Goal: Task Accomplishment & Management: Manage account settings

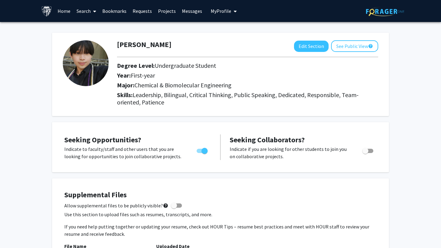
scroll to position [509, 0]
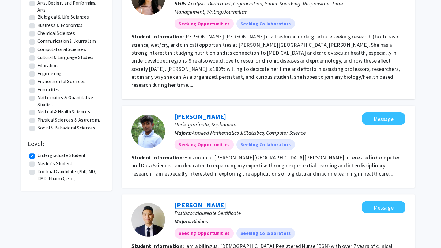
scroll to position [94, 0]
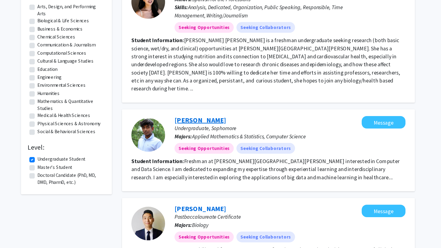
click at [202, 106] on link "Senuka Abeysinghe" at bounding box center [204, 110] width 47 height 8
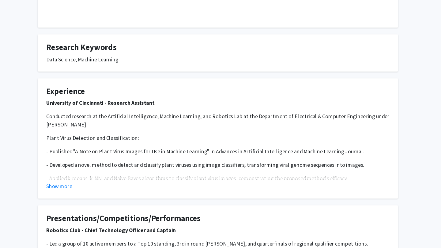
scroll to position [132, 0]
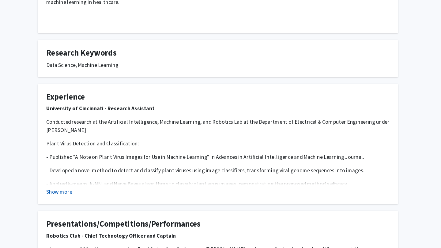
click at [80, 171] on button "Show more" at bounding box center [76, 174] width 24 height 7
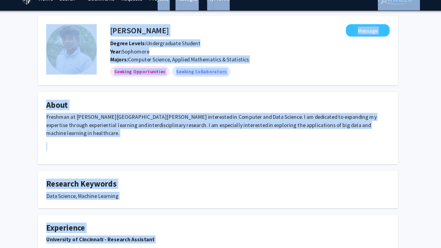
scroll to position [0, 0]
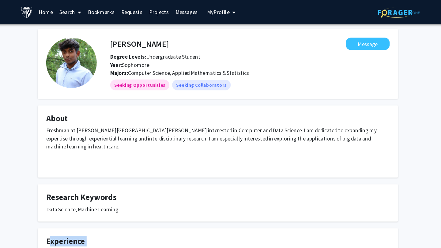
drag, startPoint x: 331, startPoint y: 159, endPoint x: 64, endPoint y: 211, distance: 271.8
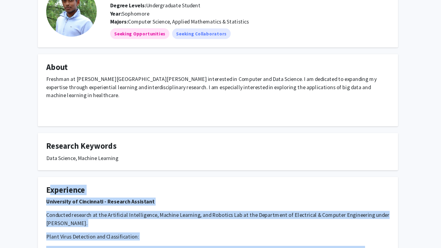
scroll to position [65, 0]
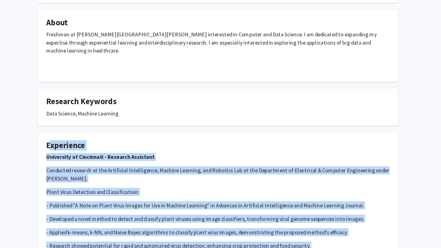
copy fg-card "Experience University of Cincinnati - Research Assistant Conducted research at …"
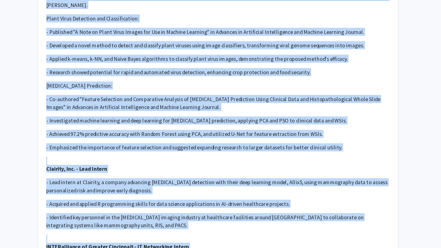
scroll to position [0, 0]
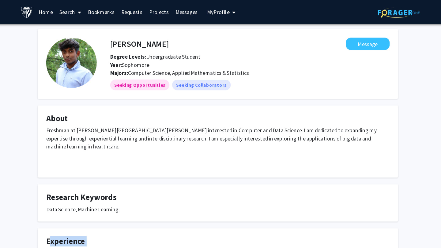
click at [213, 11] on span "My Profile" at bounding box center [220, 11] width 20 height 6
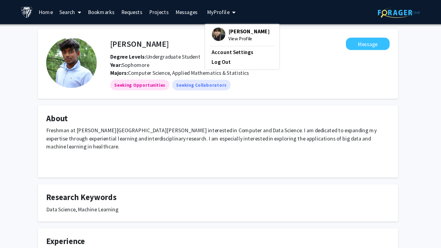
click at [232, 30] on span "[PERSON_NAME]" at bounding box center [248, 28] width 37 height 7
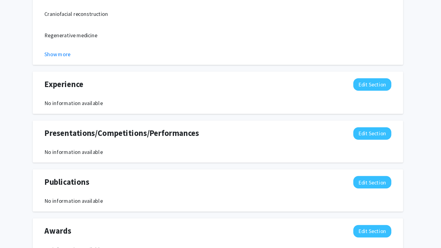
scroll to position [463, 0]
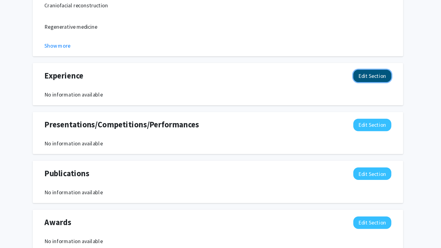
click at [367, 92] on button "Edit Section" at bounding box center [360, 91] width 35 height 11
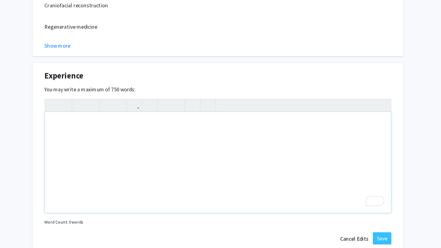
paste div "To enrich screen reader interactions, please activate Accessibility in Grammarl…"
type textarea "<p>Body Love Organization – Founder &amp; President</p><br><p>Founded an initia…"
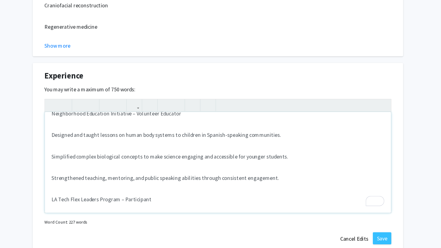
scroll to position [0, 0]
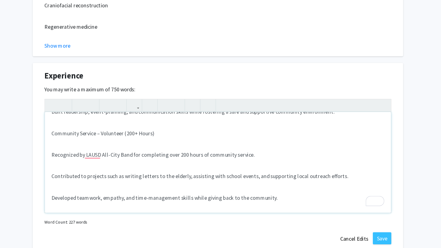
click at [125, 162] on p "Recognized by LAUSD All-City Band for completing over 200 hours of community se…" at bounding box center [220, 163] width 302 height 7
drag, startPoint x: 143, startPoint y: 145, endPoint x: 137, endPoint y: 144, distance: 5.8
click at [137, 144] on p "Community Service – Volunteer (200+ Hours)" at bounding box center [220, 143] width 302 height 7
click at [169, 167] on div "Body Love Organization – Founder & President Founded an initiative to raise awa…" at bounding box center [220, 171] width 315 height 92
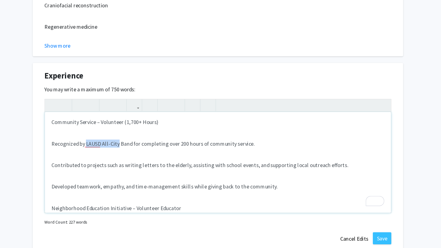
drag, startPoint x: 99, startPoint y: 153, endPoint x: 129, endPoint y: 154, distance: 29.4
click at [129, 154] on p "Recognized by LAUSD All-City Band for completing over 200 hours of community se…" at bounding box center [220, 153] width 302 height 7
drag, startPoint x: 130, startPoint y: 153, endPoint x: 121, endPoint y: 153, distance: 8.6
click at [121, 153] on p "Recognized by California Band for completing over 200 hours of community servic…" at bounding box center [220, 153] width 302 height 7
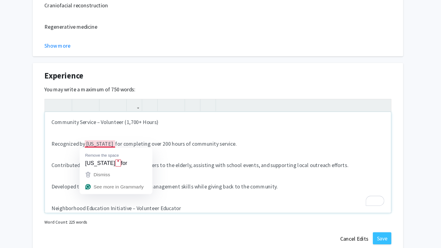
click at [114, 153] on p "Recognized by California for completing over 200 hours of community service." at bounding box center [220, 153] width 302 height 7
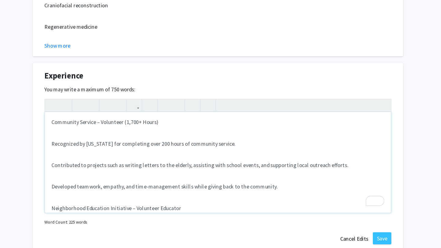
click at [137, 162] on div "Body Love Organization – Founder & President Founded an initiative to raise awa…" at bounding box center [220, 171] width 315 height 92
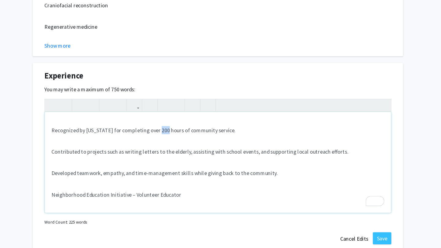
drag, startPoint x: 168, startPoint y: 140, endPoint x: 162, endPoint y: 140, distance: 6.4
click at [162, 140] on p "Recognized by California for completing over 200 hours of community service." at bounding box center [220, 140] width 302 height 7
click at [192, 152] on div "Body Love Organization – Founder & President Founded an initiative to raise awa…" at bounding box center [220, 171] width 315 height 92
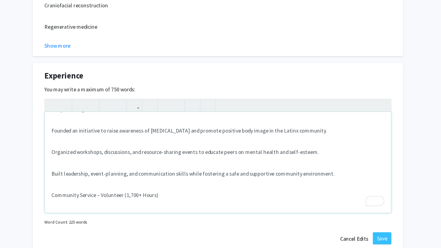
scroll to position [16, 0]
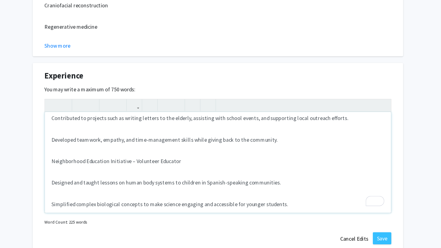
click at [275, 150] on p "Developed teamwork, empathy, and time-management skills while giving back to th…" at bounding box center [220, 149] width 302 height 7
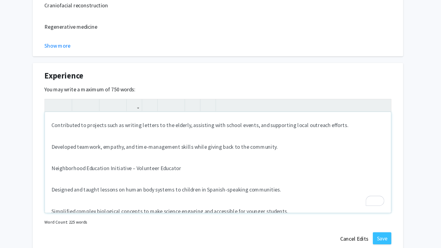
click at [169, 176] on p "Neighborhood Education Initiative – Volunteer Educator" at bounding box center [220, 175] width 302 height 7
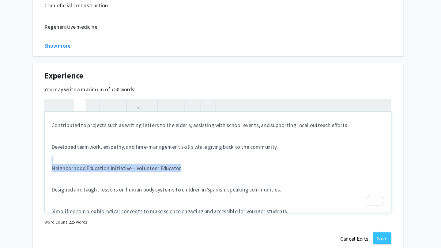
click at [93, 117] on icon "button" at bounding box center [94, 118] width 5 height 10
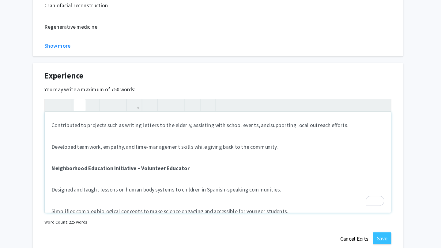
click at [133, 185] on div "Body Love Organization – Founder & President Founded an initiative to raise awa…" at bounding box center [220, 171] width 315 height 92
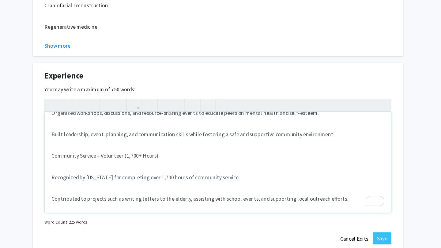
click at [123, 165] on p "Community Service – Volunteer (1,700+ Hours)" at bounding box center [220, 164] width 302 height 7
click at [93, 117] on icon "button" at bounding box center [94, 118] width 5 height 10
click at [168, 185] on p "Recognized by [US_STATE] for completing over 1,700 hours of community service." at bounding box center [220, 183] width 302 height 7
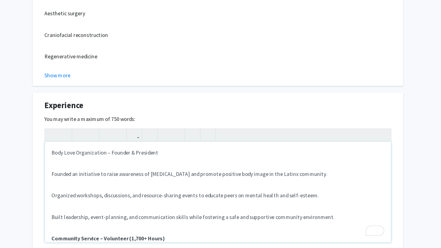
click at [136, 141] on p "Body Love Organization – Founder & President" at bounding box center [220, 140] width 302 height 7
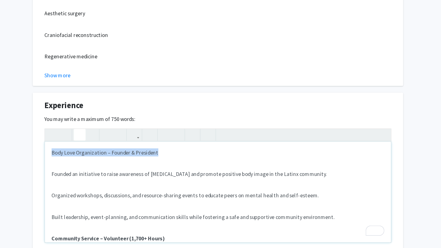
click at [91, 125] on button "button" at bounding box center [94, 124] width 11 height 11
click at [169, 149] on div "Body Love Organization – Founder & President Founded an initiative to raise awa…" at bounding box center [220, 177] width 315 height 92
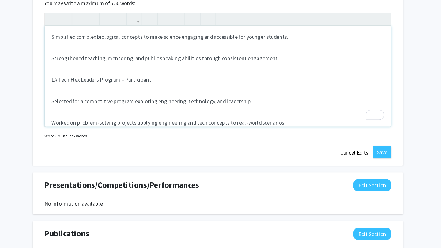
click at [128, 95] on p "LA Tech Flex Leaders Program – Participant" at bounding box center [220, 94] width 302 height 7
click at [95, 40] on icon "button" at bounding box center [94, 40] width 5 height 10
click at [165, 76] on p "Strengthened teaching, mentoring, and public speaking abilities through consist…" at bounding box center [220, 75] width 302 height 7
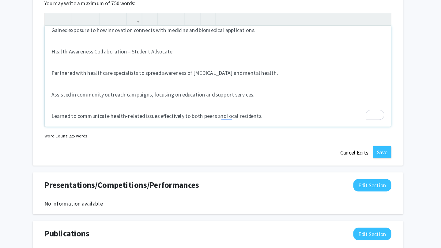
click at [118, 73] on div "Body Love Organization – Founder & President Founded an initiative to raise awa…" at bounding box center [220, 92] width 315 height 92
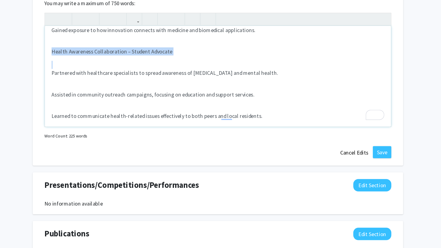
click at [118, 73] on div "Body Love Organization – Founder & President Founded an initiative to raise awa…" at bounding box center [220, 92] width 315 height 92
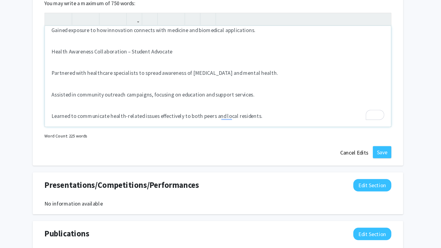
click at [132, 70] on p "Health Awareness Collaboration – Student Advocate" at bounding box center [220, 68] width 302 height 7
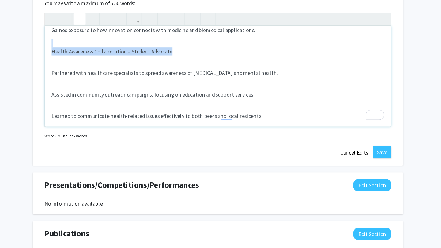
click at [94, 39] on icon "button" at bounding box center [94, 40] width 5 height 10
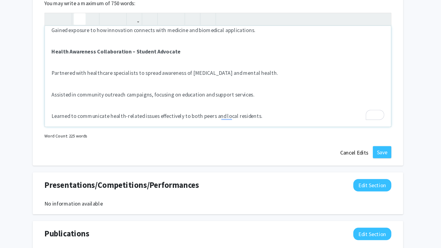
click at [187, 95] on div "Body Love Organization – Founder & President Founded an initiative to raise awa…" at bounding box center [220, 92] width 315 height 92
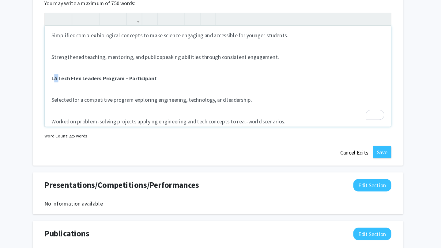
drag, startPoint x: 76, startPoint y: 94, endPoint x: 70, endPoint y: 93, distance: 5.8
click at [70, 93] on strong "LA Tech Flex Leaders Program – Participant" at bounding box center [116, 94] width 95 height 6
drag, startPoint x: 107, startPoint y: 94, endPoint x: 81, endPoint y: 93, distance: 26.3
click at [81, 93] on strong "Tech Flex Leaders Program – Participant" at bounding box center [113, 94] width 89 height 6
click at [115, 117] on div "Body Love Organization – Founder & President Founded an initiative to raise awa…" at bounding box center [220, 92] width 315 height 92
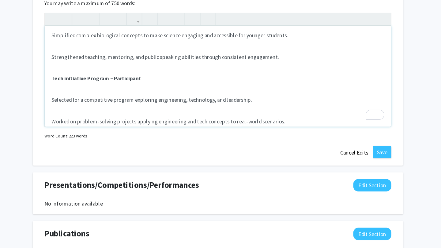
click at [91, 93] on strong "Tech initiative Program – Participant" at bounding box center [109, 94] width 81 height 6
click at [88, 91] on strong "Tech initiative Program – Participant" at bounding box center [109, 94] width 81 height 6
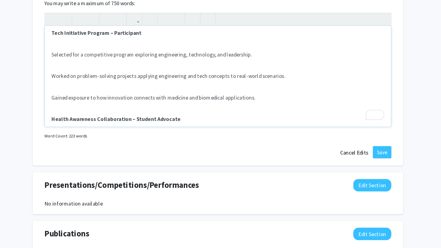
click at [256, 112] on p "Gained exposure to how innovation connects with medicine and biomedical applica…" at bounding box center [220, 110] width 302 height 7
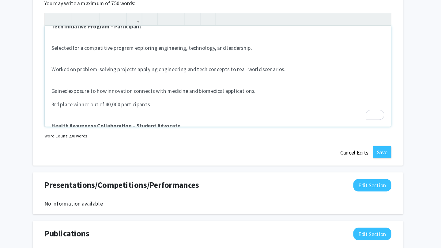
click at [272, 104] on p "Gained exposure to how innovation connects with medicine and biomedical applica…" at bounding box center [220, 104] width 302 height 7
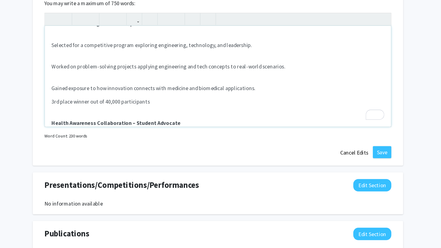
click at [140, 115] on p "3rd place winner out of 40,000 participants" at bounding box center [220, 114] width 302 height 7
copy p "participants"
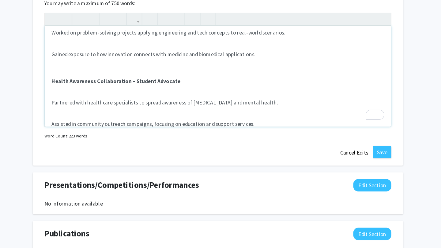
scroll to position [262, 0]
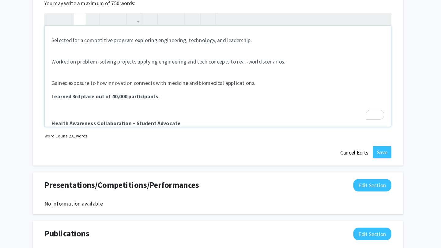
click at [136, 107] on strong "I earned 3rd place out of 40,000 participants." at bounding box center [118, 110] width 98 height 6
click at [92, 39] on icon "button" at bounding box center [94, 40] width 5 height 10
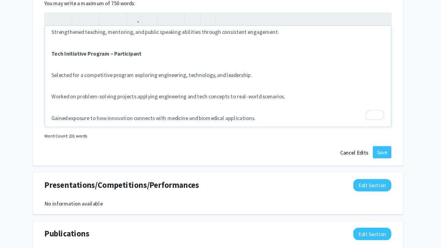
click at [195, 122] on div "Body Love Organization – Founder & President Founded an initiative to raise awa…" at bounding box center [220, 92] width 315 height 92
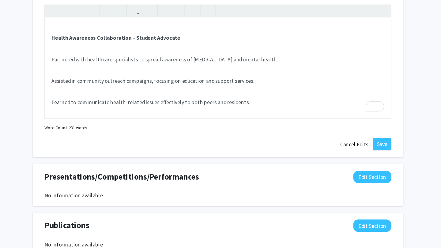
click at [212, 123] on div "Experience Edit Section You may write a maximum of 750 words: Body Love Organiz…" at bounding box center [220, 58] width 337 height 172
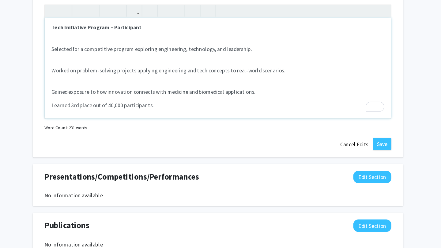
click at [267, 85] on p "Gained exposure to how innovation connects with medicine and biomedical applica…" at bounding box center [220, 83] width 302 height 7
type textarea "<p><strong>Body Love Organization – Founder &amp; President</strong></p><br><p>…"
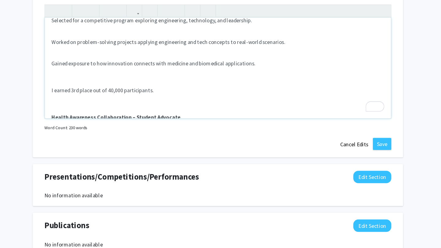
click at [268, 85] on div "Body Love Organization – Founder & President Founded an initiative to raise awa…" at bounding box center [220, 62] width 315 height 92
click at [380, 70] on div "Experience Edit Section You may write a maximum of 750 words: Body Love Organiz…" at bounding box center [220, 58] width 337 height 172
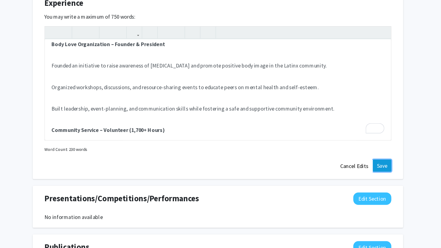
click at [371, 153] on button "Save" at bounding box center [369, 150] width 17 height 11
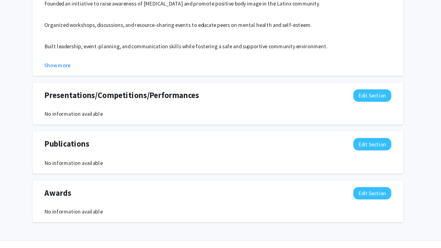
scroll to position [580, 0]
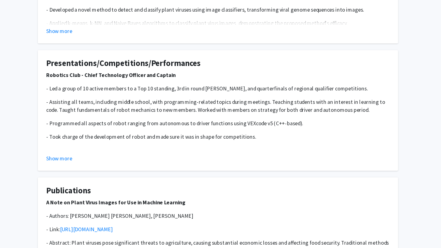
scroll to position [277, 0]
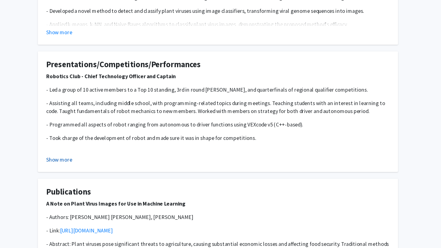
click at [78, 142] on button "Show more" at bounding box center [76, 145] width 24 height 7
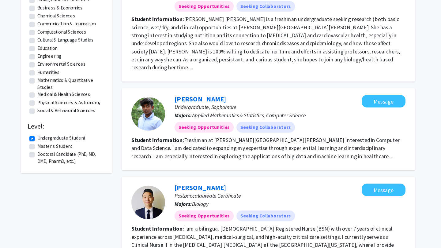
scroll to position [94, 0]
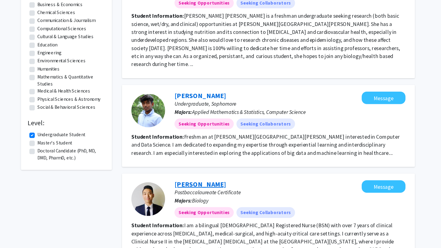
click at [197, 186] on link "Joon Kim" at bounding box center [204, 190] width 47 height 8
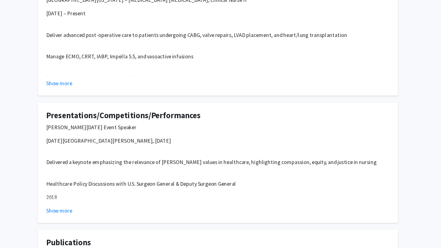
scroll to position [319, 0]
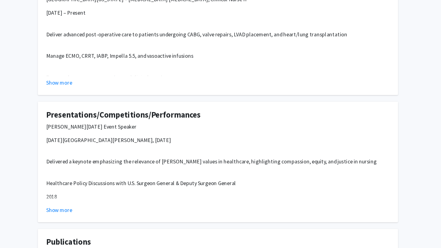
click at [80, 212] on fg-card "Presentations/Competitions/Performances Martin Luther King Day Event Speaker As…" at bounding box center [220, 170] width 327 height 110
click at [76, 210] on button "Show more" at bounding box center [76, 213] width 24 height 7
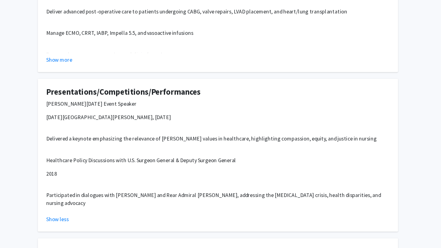
scroll to position [362, 0]
click at [83, 80] on h4 "Presentations/Competitions/Performances" at bounding box center [220, 84] width 312 height 9
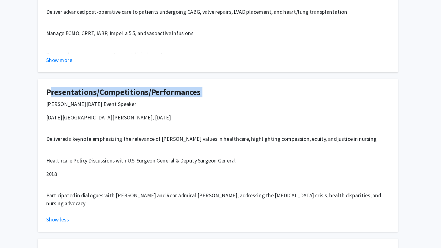
click at [83, 80] on h4 "Presentations/Competitions/Performances" at bounding box center [220, 84] width 312 height 9
copy h4 "Presentations/Competitions/Performances"
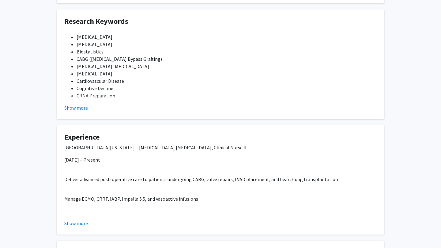
scroll to position [0, 0]
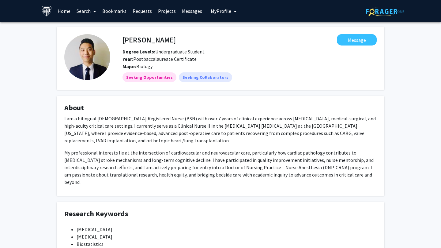
click at [217, 12] on span "My Profile" at bounding box center [220, 11] width 20 height 6
click at [237, 31] on span "[PERSON_NAME]" at bounding box center [248, 28] width 37 height 7
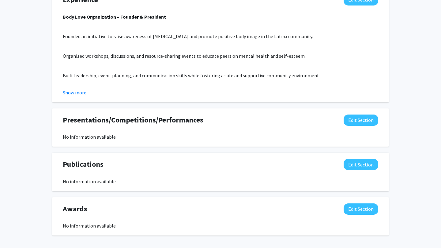
scroll to position [580, 0]
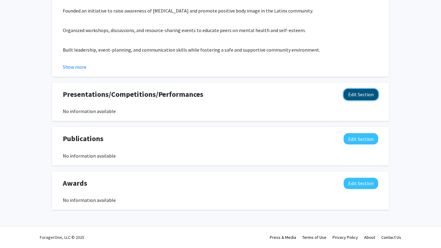
click at [358, 93] on button "Edit Section" at bounding box center [360, 94] width 35 height 11
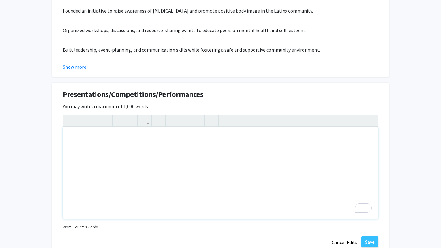
paste div "To enrich screen reader interactions, please activate Accessibility in Grammarl…"
type textarea "<p>City Hall Presentations – Mental Health in Latinx Communities</p><p>Delivere…"
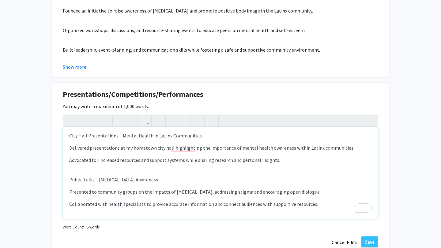
scroll to position [0, 0]
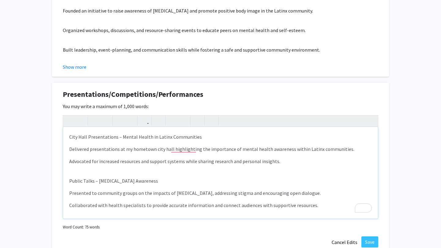
click at [76, 136] on p "City Hall Presentations – Mental Health in Latinx Communities" at bounding box center [220, 136] width 302 height 7
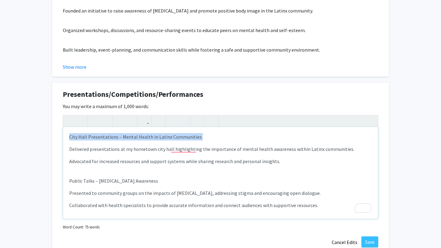
click at [76, 136] on p "City Hall Presentations – Mental Health in Latinx Communities" at bounding box center [220, 136] width 302 height 7
click at [92, 122] on icon "button" at bounding box center [94, 121] width 5 height 10
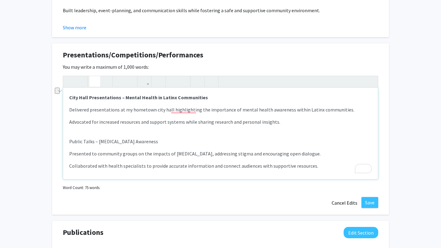
scroll to position [620, 0]
click at [95, 144] on p "Public Talks – [MEDICAL_DATA] Awareness" at bounding box center [220, 141] width 302 height 7
type textarea "<p><strong>City Hall Presentations – Mental Health in Latinx Communities</stron…"
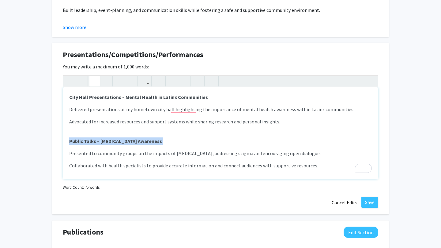
click at [94, 83] on icon "button" at bounding box center [94, 81] width 5 height 10
click at [205, 145] on div "City Hall Presentations – Mental Health in Latinx Communities Delivered present…" at bounding box center [220, 134] width 315 height 92
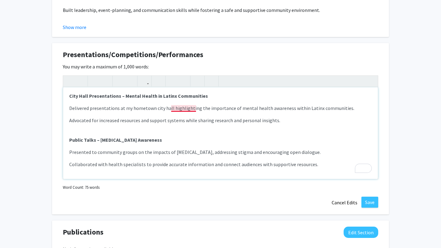
click at [187, 109] on p "Delivered presentations at my hometown city hall highlighting the importance of…" at bounding box center [220, 108] width 302 height 7
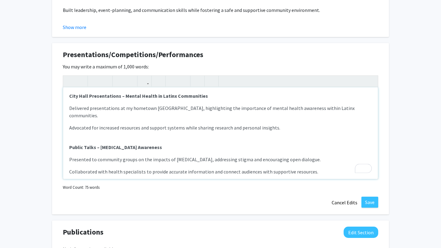
click at [204, 160] on div "City Hall Presentations – Mental Health in Latinx Communities Delivered present…" at bounding box center [220, 134] width 315 height 92
click at [370, 202] on button "Save" at bounding box center [369, 202] width 17 height 11
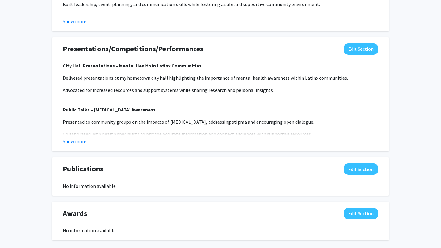
scroll to position [656, 0]
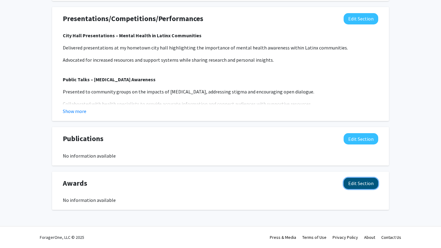
click at [360, 188] on button "Edit Section" at bounding box center [360, 183] width 35 height 11
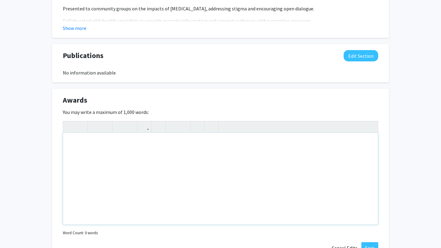
scroll to position [740, 0]
paste div "To enrich screen reader interactions, please activate Accessibility in Grammarl…"
type textarea "<p>Hodson Trust Scholarship, Johns Hopkins University</p><p>Awarded to fewer th…"
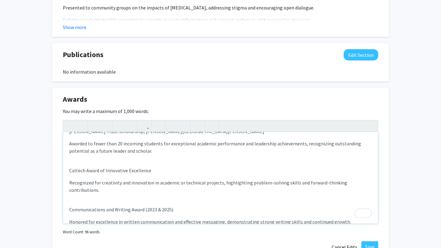
scroll to position [0, 0]
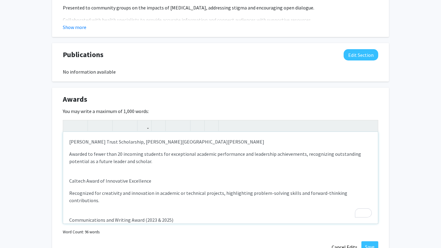
click at [91, 142] on p "[PERSON_NAME] Trust Scholarship, [PERSON_NAME][GEOGRAPHIC_DATA][PERSON_NAME]" at bounding box center [220, 141] width 302 height 7
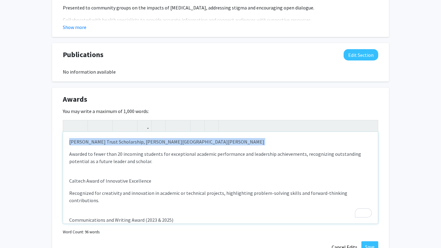
click at [91, 142] on p "[PERSON_NAME] Trust Scholarship, [PERSON_NAME][GEOGRAPHIC_DATA][PERSON_NAME]" at bounding box center [220, 141] width 302 height 7
click at [94, 128] on icon "button" at bounding box center [94, 126] width 5 height 10
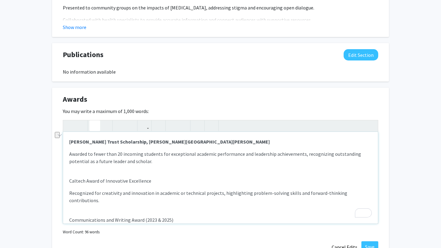
click at [112, 166] on div "Hodson Trust Scholarship, Johns Hopkins University Awarded to fewer than 20 inc…" at bounding box center [220, 178] width 315 height 92
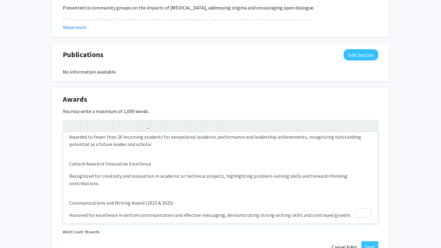
scroll to position [17, 0]
click at [104, 164] on p "Caltech Award of Innovative Excellence" at bounding box center [220, 163] width 302 height 7
click at [94, 126] on icon "button" at bounding box center [94, 126] width 5 height 10
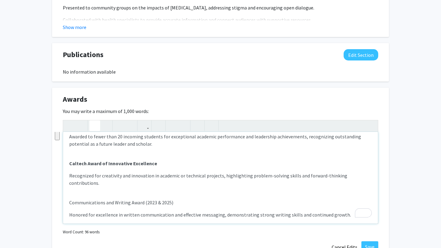
click at [139, 175] on p "Recognized for creativity and innovation in academic or technical projects, hig…" at bounding box center [220, 179] width 302 height 15
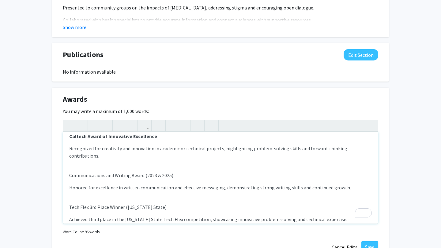
scroll to position [48, 0]
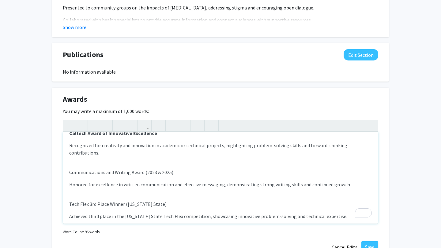
click at [126, 169] on p "Communications and Writing Award (2023 & 2025)" at bounding box center [220, 172] width 302 height 7
click at [92, 121] on use "button" at bounding box center [92, 121] width 0 height 0
click at [125, 181] on p "Honored for excellence in written communication and effective messaging, demons…" at bounding box center [220, 184] width 302 height 7
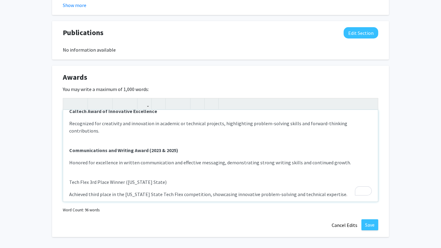
scroll to position [764, 0]
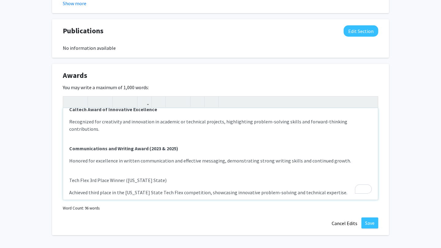
click at [119, 177] on p "Tech Flex 3rd Place Winner (California State)" at bounding box center [220, 180] width 302 height 7
click at [94, 102] on icon "button" at bounding box center [94, 102] width 5 height 10
click at [90, 177] on strong "Tech Flex 3rd Place Winner (California State)" at bounding box center [120, 180] width 102 height 6
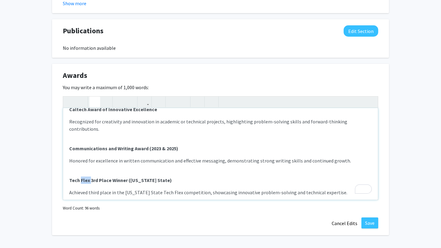
drag, startPoint x: 90, startPoint y: 175, endPoint x: 81, endPoint y: 175, distance: 9.2
click at [81, 177] on strong "Tech Flex 3rd Place Winner (California State)" at bounding box center [120, 180] width 102 height 6
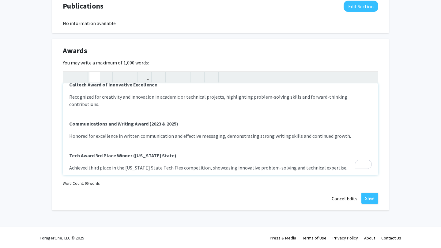
scroll to position [789, 0]
drag, startPoint x: 175, startPoint y: 162, endPoint x: 167, endPoint y: 162, distance: 8.0
click at [167, 164] on p "Achieved third place in the California State Tech Flex competition, showcasing …" at bounding box center [220, 167] width 302 height 7
type textarea "<p><strong>Hodson Trust Scholarship, Johns Hopkins University</strong></p><p>Aw…"
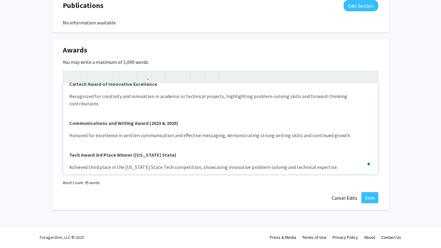
click at [222, 169] on div "Hodson Trust Scholarship, Johns Hopkins University Awarded to fewer than 20 inc…" at bounding box center [220, 129] width 315 height 92
click at [374, 201] on button "Save" at bounding box center [369, 197] width 17 height 11
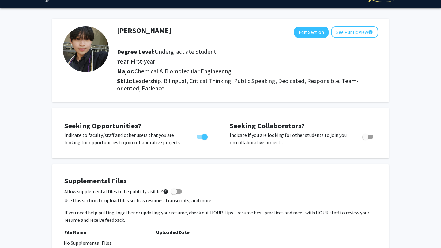
scroll to position [16, 0]
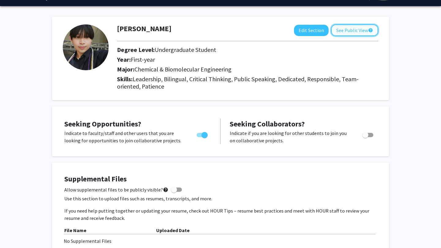
click at [363, 29] on button "See Public View help" at bounding box center [354, 30] width 47 height 12
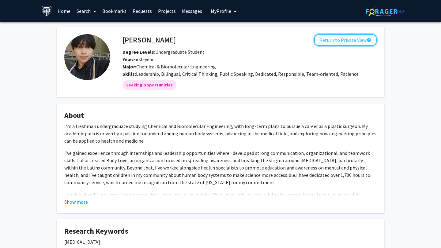
click at [337, 37] on button "Return to Private View help" at bounding box center [345, 40] width 62 height 12
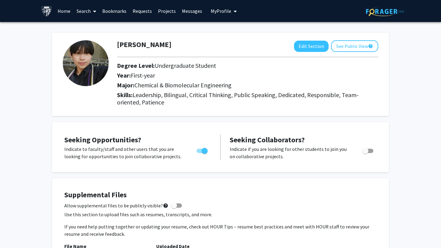
click at [140, 97] on span "Leadership, Bilingual, Critical Thinking, Public Speaking, Dedicated, Responsib…" at bounding box center [237, 98] width 241 height 15
click at [211, 97] on span "Leadership, Bilingual, Critical Thinking, Public Speaking, Dedicated, Responsib…" at bounding box center [237, 98] width 241 height 15
drag, startPoint x: 190, startPoint y: 95, endPoint x: 231, endPoint y: 94, distance: 41.3
click at [231, 94] on span "Leadership, Bilingual, Critical Thinking, Public Speaking, Dedicated, Responsib…" at bounding box center [237, 98] width 241 height 15
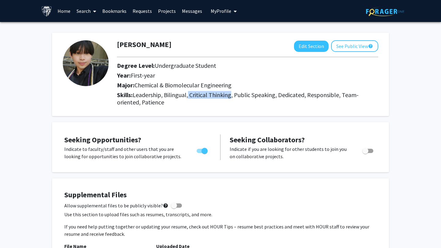
copy span "Critical Thinking"
drag, startPoint x: 236, startPoint y: 95, endPoint x: 276, endPoint y: 96, distance: 40.4
click at [276, 96] on span "Leadership, Bilingual, Critical Thinking, Public Speaking, Dedicated, Responsib…" at bounding box center [237, 98] width 241 height 15
copy span "Public Speaking"
drag, startPoint x: 279, startPoint y: 95, endPoint x: 304, endPoint y: 96, distance: 24.2
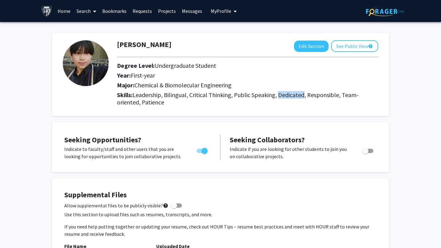
click at [304, 96] on span "Leadership, Bilingual, Critical Thinking, Public Speaking, Dedicated, Responsib…" at bounding box center [237, 98] width 241 height 15
copy span "Dedicated"
drag, startPoint x: 134, startPoint y: 96, endPoint x: 161, endPoint y: 96, distance: 26.6
click at [161, 96] on span "Leadership, Bilingual, Critical Thinking, Public Speaking, Dedicated, Responsib…" at bounding box center [237, 98] width 241 height 15
copy span "Leadership"
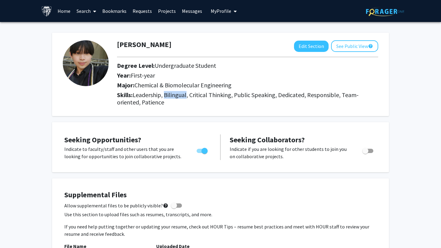
drag, startPoint x: 166, startPoint y: 95, endPoint x: 188, endPoint y: 96, distance: 21.5
click at [188, 96] on span "Leadership, Bilingual, Critical Thinking, Public Speaking, Dedicated, Responsib…" at bounding box center [237, 98] width 241 height 15
copy span "Bilingual"
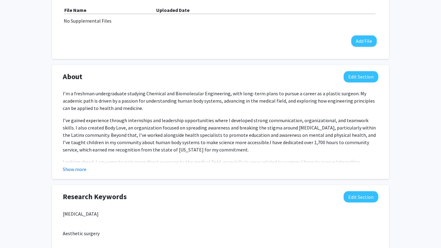
scroll to position [240, 0]
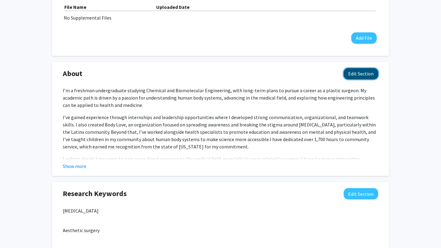
click at [363, 77] on button "Edit Section" at bounding box center [360, 73] width 35 height 11
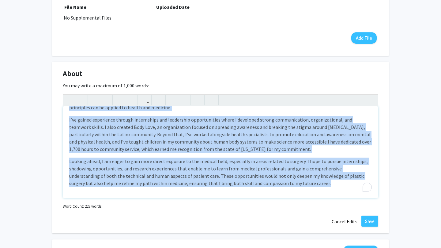
scroll to position [0, 0]
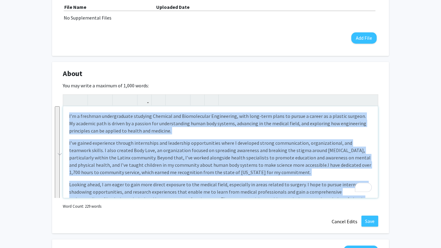
drag, startPoint x: 277, startPoint y: 184, endPoint x: 61, endPoint y: 95, distance: 234.0
click at [61, 95] on div "About Edit Section You may write a maximum of 1,000 words: I’m a freshman under…" at bounding box center [220, 148] width 337 height 172
copy div "I’m a freshman undergraduate studying Chemical and Biomolecular Engineering, wi…"
